Goal: Find specific page/section

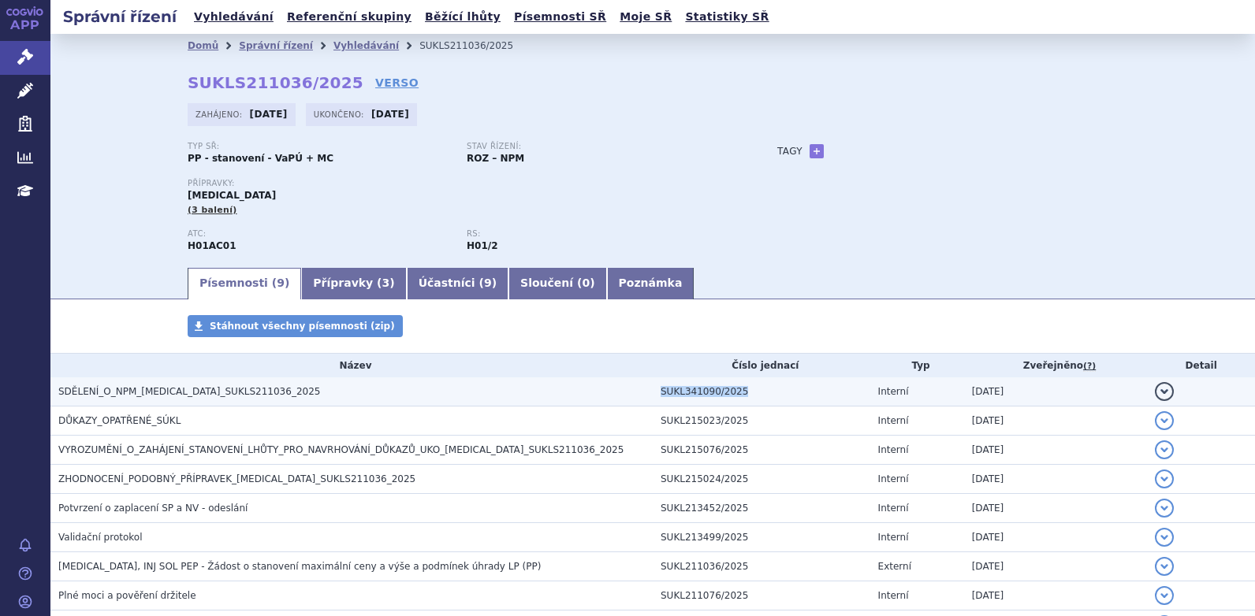
drag, startPoint x: 709, startPoint y: 387, endPoint x: 642, endPoint y: 383, distance: 67.1
click at [643, 382] on tr "SDĚLENÍ_O_NPM_NORDITROPIN FLEXPRO_SUKLS211036_2025 SUKL341090/2025 Interní 26.0…" at bounding box center [652, 392] width 1204 height 29
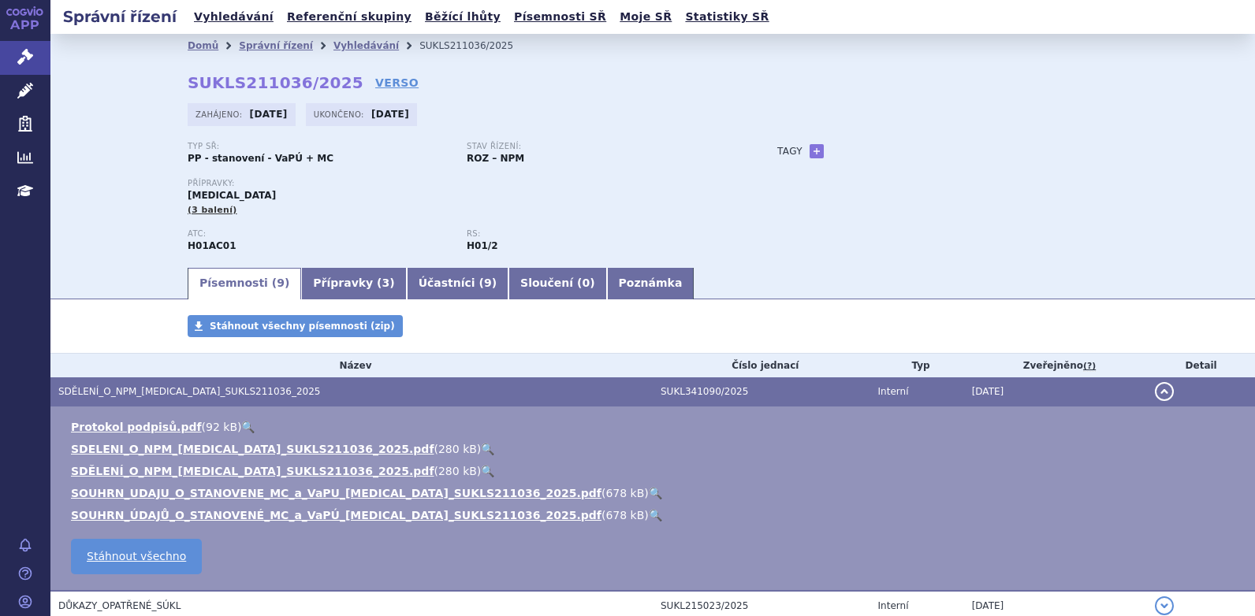
scroll to position [303, 0]
